Goal: Transaction & Acquisition: Purchase product/service

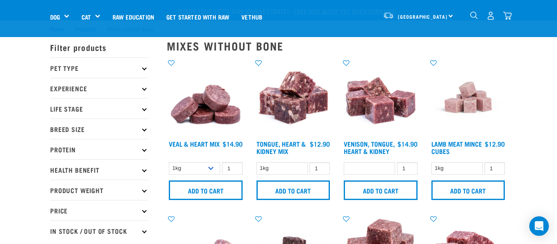
select select
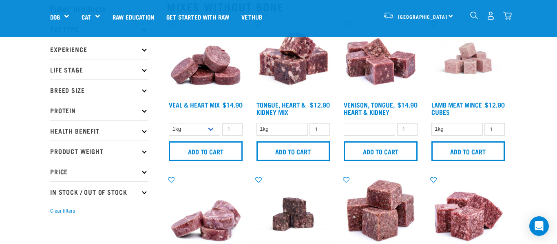
scroll to position [38, 0]
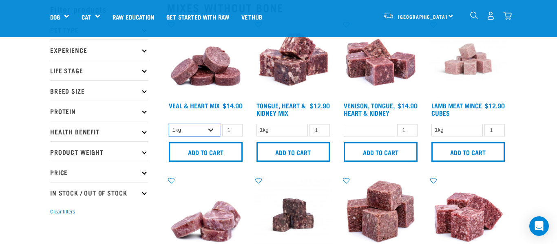
click at [211, 129] on select "1kg 3kg" at bounding box center [194, 130] width 51 height 13
click at [169, 124] on select "1kg 3kg" at bounding box center [194, 130] width 51 height 13
click at [213, 128] on select "1kg 3kg" at bounding box center [194, 130] width 51 height 13
click at [169, 124] on select "1kg 3kg" at bounding box center [194, 130] width 51 height 13
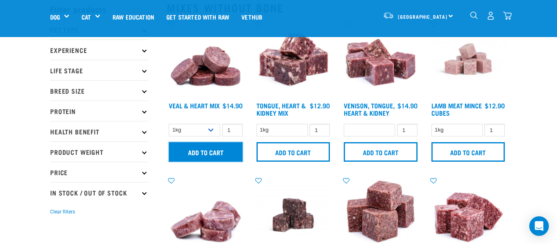
click at [213, 151] on input "Add to cart" at bounding box center [206, 152] width 74 height 20
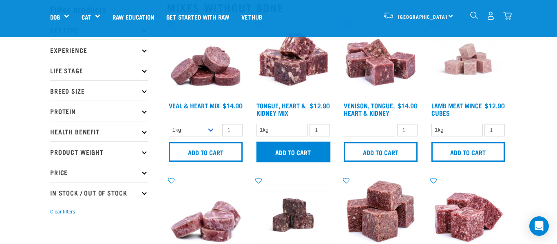
click at [315, 147] on input "Add to cart" at bounding box center [294, 152] width 74 height 20
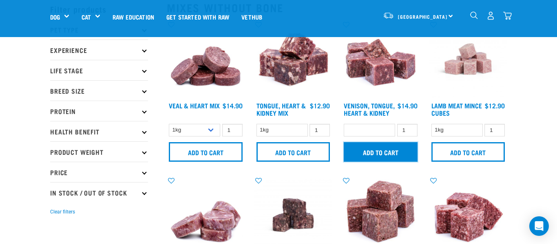
click at [384, 153] on input "Add to cart" at bounding box center [381, 152] width 74 height 20
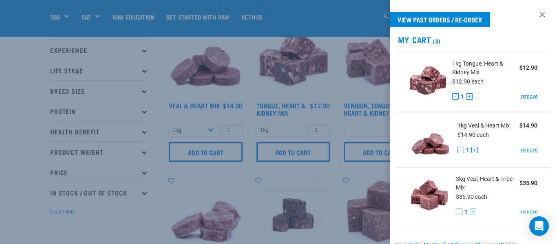
click at [543, 16] on link at bounding box center [542, 14] width 13 height 13
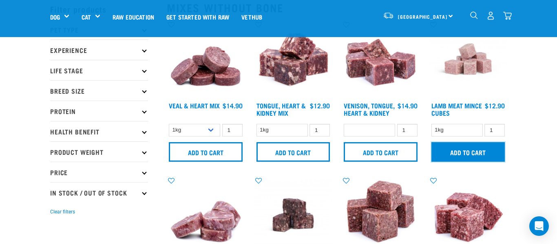
click at [474, 151] on input "Add to cart" at bounding box center [469, 152] width 74 height 20
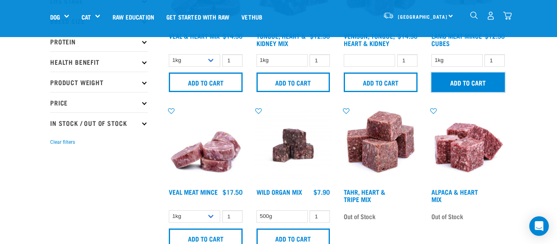
scroll to position [127, 0]
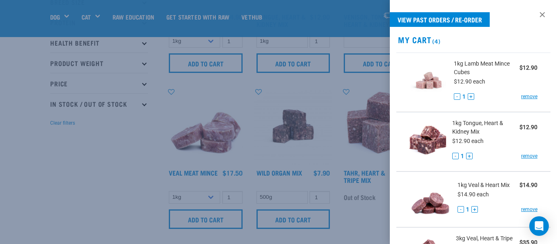
click at [328, 134] on div at bounding box center [278, 122] width 557 height 244
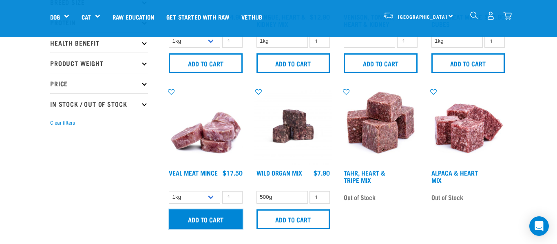
click at [229, 217] on input "Add to cart" at bounding box center [206, 220] width 74 height 20
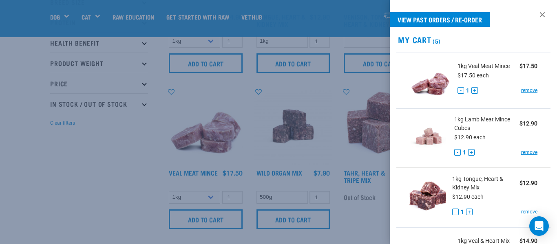
drag, startPoint x: 332, startPoint y: 89, endPoint x: 335, endPoint y: 92, distance: 4.9
click at [332, 89] on div at bounding box center [278, 122] width 557 height 244
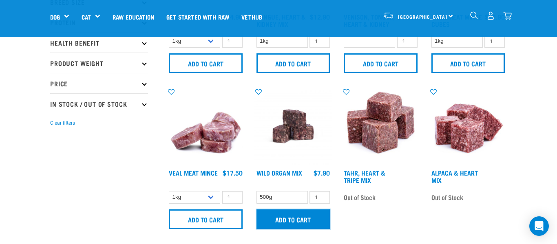
click at [308, 220] on input "Add to cart" at bounding box center [294, 220] width 74 height 20
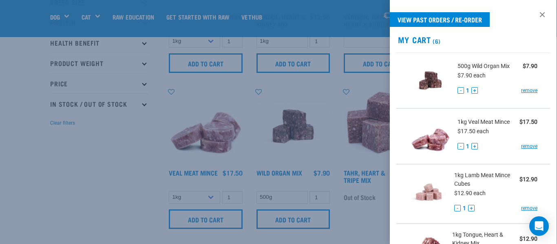
click at [414, 40] on h2 "My Cart (6)" at bounding box center [473, 39] width 167 height 9
drag, startPoint x: 411, startPoint y: 44, endPoint x: 412, endPoint y: 38, distance: 6.1
click at [410, 41] on h2 "My Cart (6)" at bounding box center [473, 39] width 167 height 9
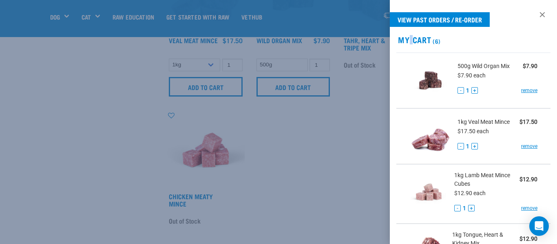
scroll to position [261, 0]
click at [324, 179] on div at bounding box center [278, 122] width 557 height 244
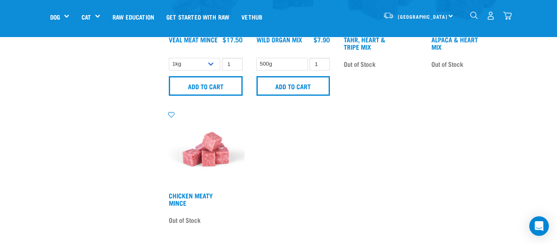
click at [506, 15] on img "dropdown navigation" at bounding box center [507, 15] width 9 height 9
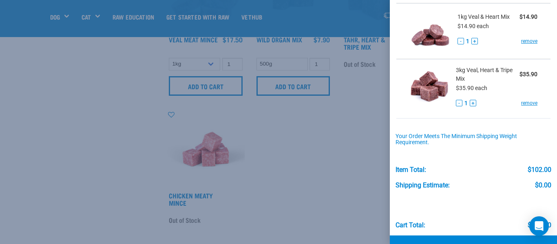
scroll to position [271, 0]
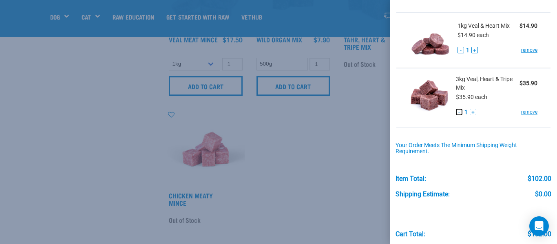
click at [460, 112] on button "-" at bounding box center [459, 112] width 7 height 7
click at [459, 114] on button "-" at bounding box center [459, 112] width 7 height 7
click at [524, 111] on link "remove" at bounding box center [529, 112] width 16 height 7
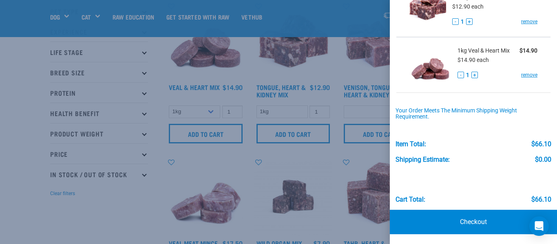
scroll to position [43, 0]
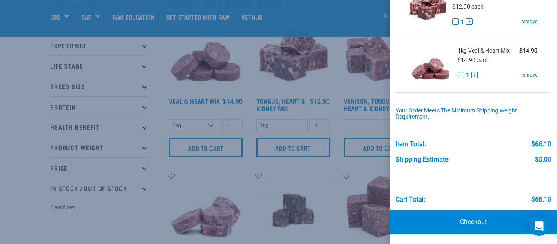
click at [328, 109] on div at bounding box center [278, 122] width 557 height 244
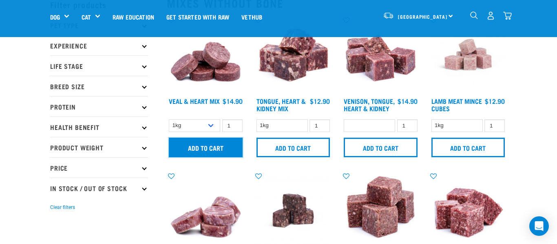
click at [221, 145] on input "Add to cart" at bounding box center [206, 148] width 74 height 20
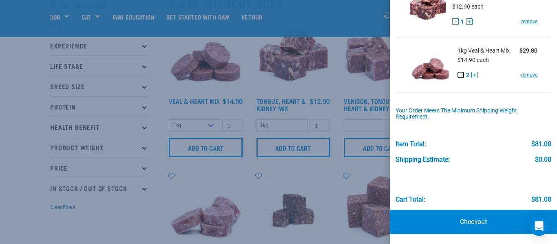
click at [461, 76] on button "-" at bounding box center [461, 75] width 7 height 7
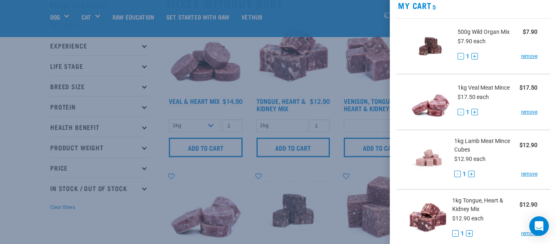
scroll to position [33, 0]
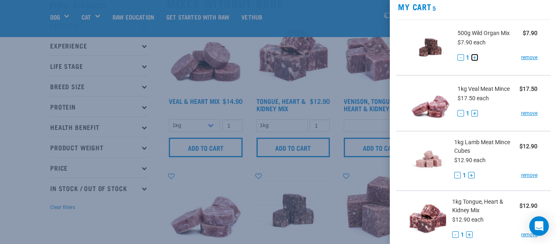
click at [475, 59] on button "+" at bounding box center [475, 57] width 7 height 7
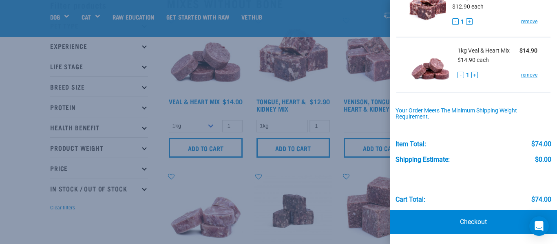
scroll to position [44, 0]
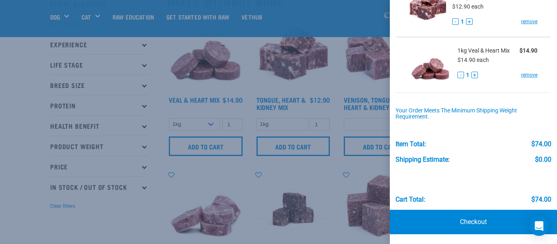
click at [212, 125] on div at bounding box center [278, 122] width 557 height 244
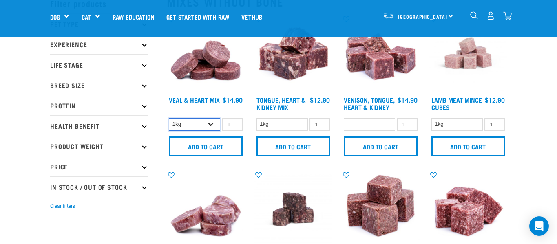
click at [212, 126] on select "1kg 3kg" at bounding box center [194, 124] width 51 height 13
select select "743"
click at [169, 118] on select "1kg 3kg" at bounding box center [194, 124] width 51 height 13
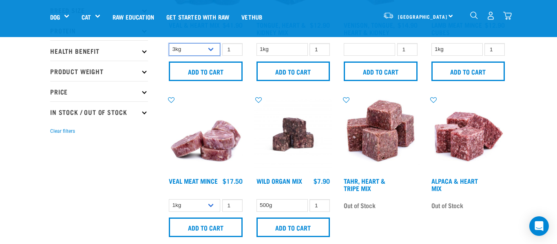
scroll to position [122, 0]
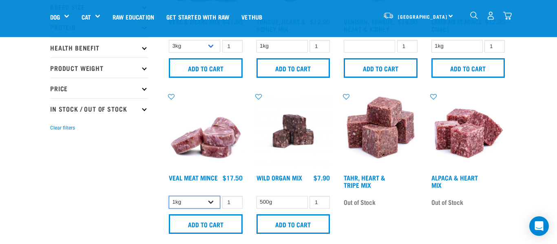
click at [213, 203] on select "1kg 3kg" at bounding box center [194, 202] width 51 height 13
select select "703"
click at [169, 196] on select "1kg 3kg" at bounding box center [194, 202] width 51 height 13
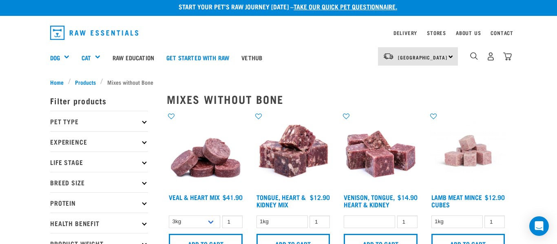
scroll to position [0, 0]
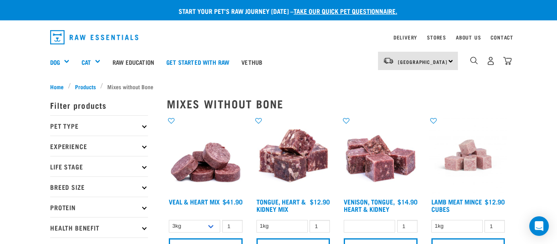
click at [348, 49] on div "Dog Shop All Dog Get Started Packs Wildly Good Meal Packs Shop By Category" at bounding box center [281, 62] width 462 height 33
